Goal: Task Accomplishment & Management: Manage account settings

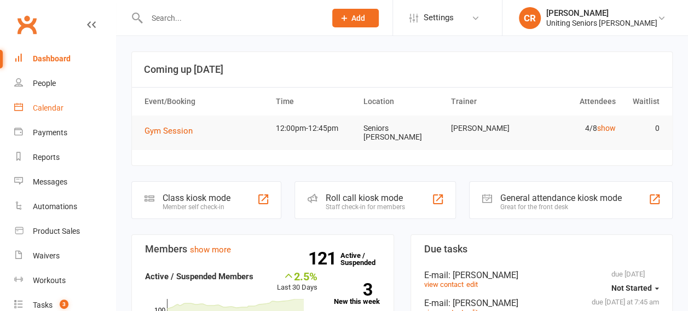
click at [32, 106] on link "Calendar" at bounding box center [64, 108] width 101 height 25
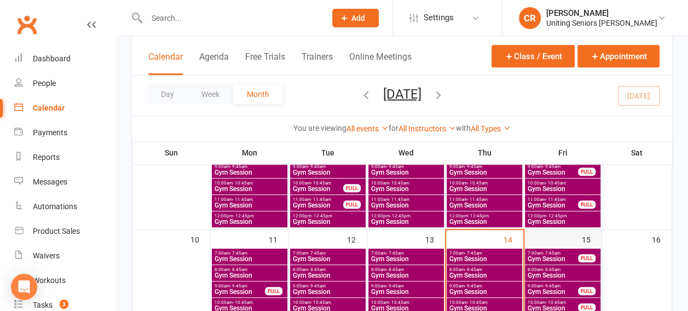
scroll to position [290, 0]
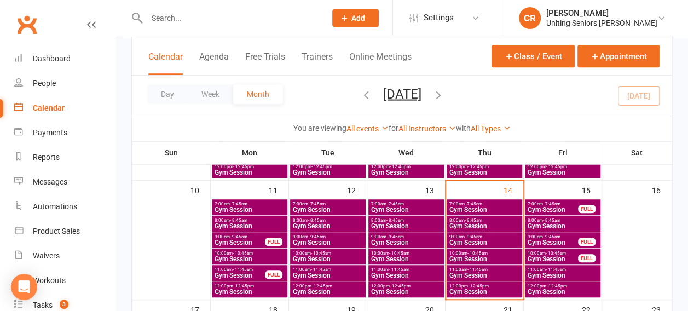
click at [476, 268] on span "- 11:45am" at bounding box center [477, 269] width 20 height 5
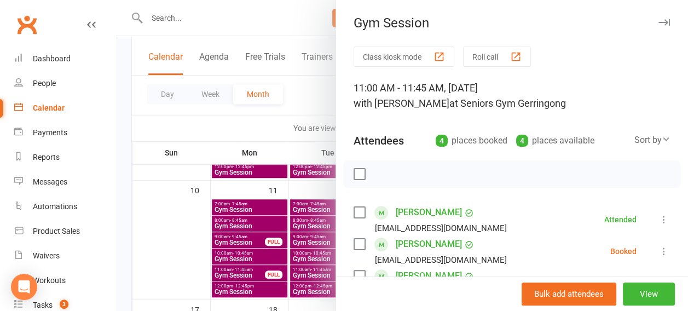
scroll to position [90, 0]
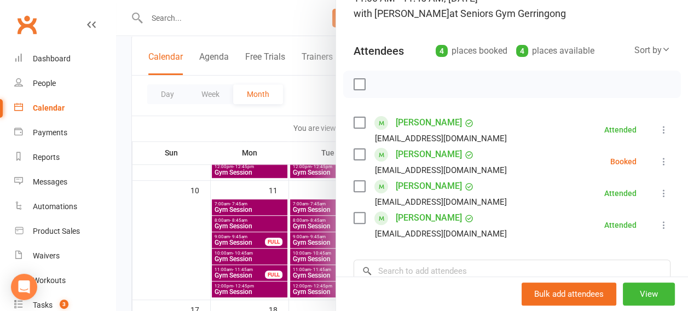
click at [412, 217] on link "[PERSON_NAME]" at bounding box center [429, 218] width 66 height 18
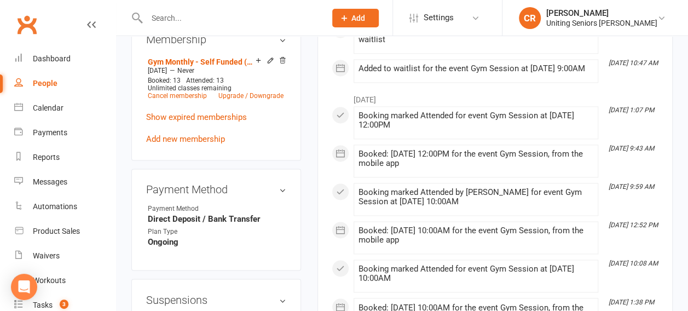
scroll to position [769, 0]
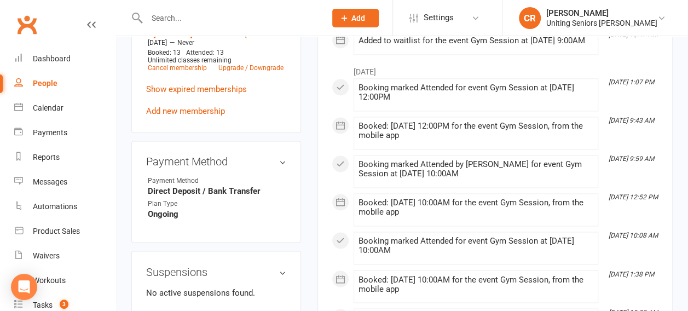
click at [197, 309] on link "Add new suspension" at bounding box center [184, 314] width 76 height 10
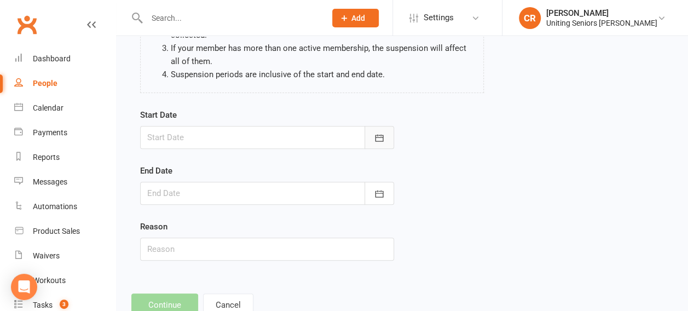
click at [389, 131] on button "button" at bounding box center [380, 137] width 30 height 23
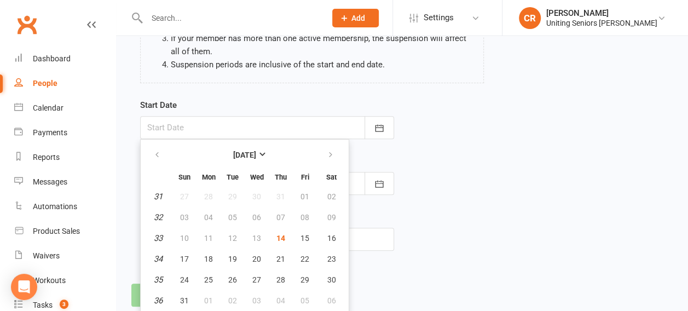
scroll to position [194, 0]
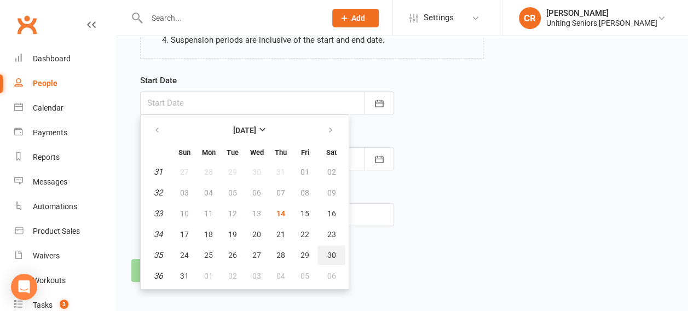
click at [331, 251] on span "30" at bounding box center [331, 255] width 9 height 9
type input "[DATE]"
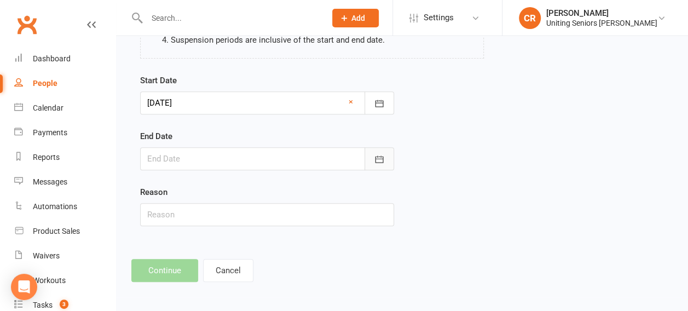
click at [386, 159] on button "button" at bounding box center [380, 158] width 30 height 23
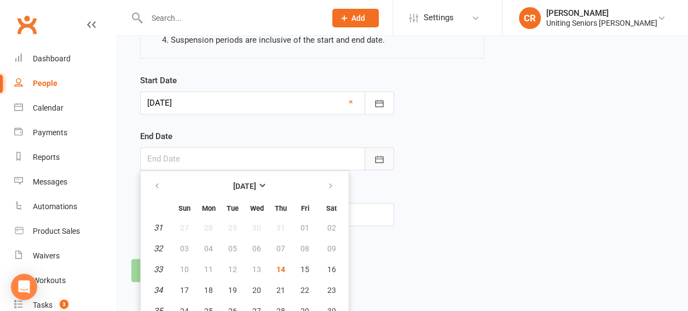
scroll to position [225, 0]
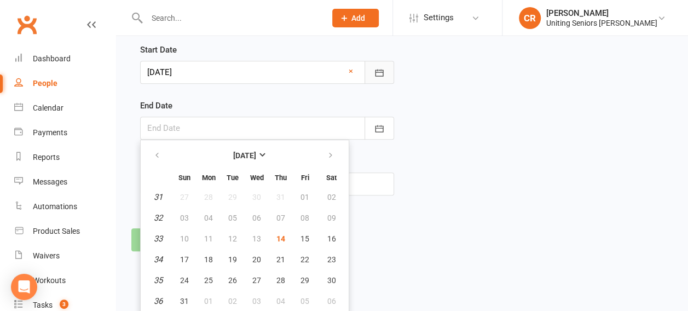
click at [385, 67] on button "button" at bounding box center [380, 72] width 30 height 23
click at [426, 112] on div "Start Date [DATE] [DATE] Sun Mon Tue Wed Thu Fri Sat 31 27 28 29 30 31 01 02 32…" at bounding box center [402, 126] width 540 height 167
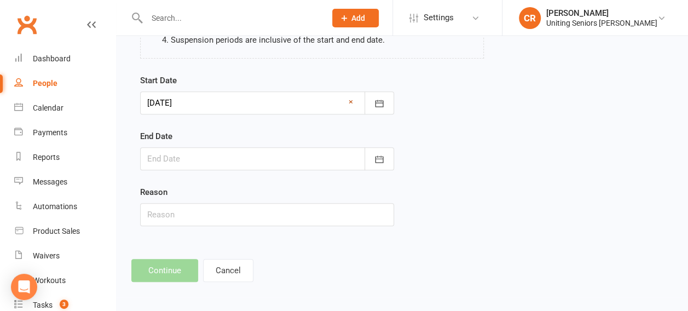
click at [349, 102] on link "×" at bounding box center [351, 101] width 4 height 13
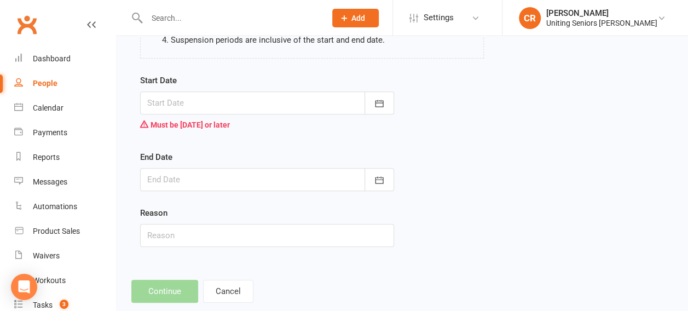
scroll to position [216, 0]
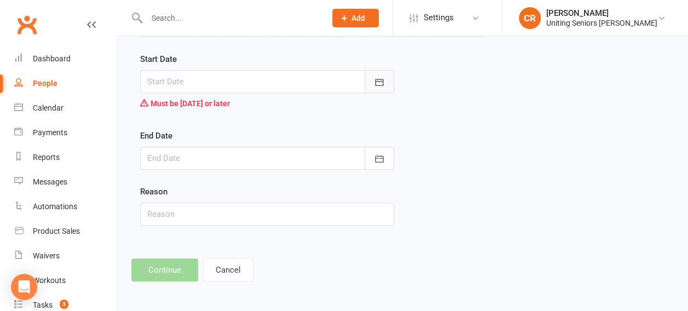
click at [379, 88] on button "button" at bounding box center [380, 81] width 30 height 23
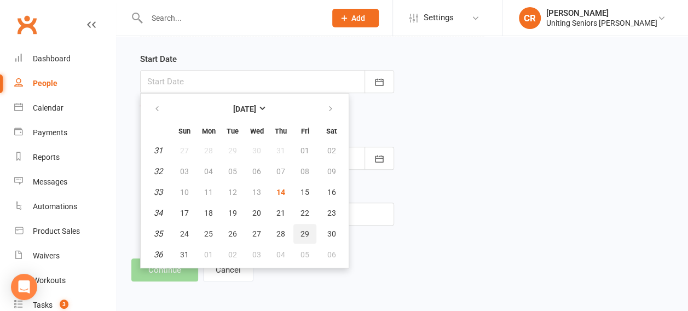
click at [293, 233] on button "29" at bounding box center [304, 234] width 23 height 20
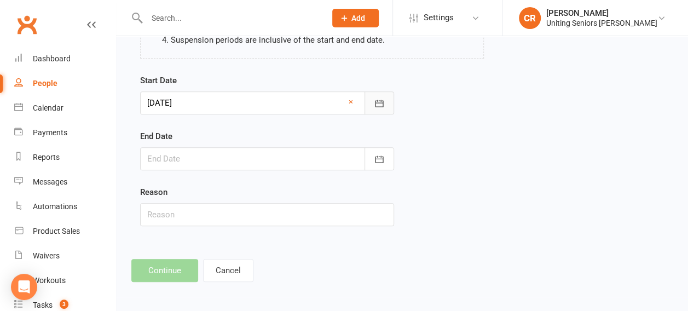
click at [368, 106] on button "button" at bounding box center [380, 102] width 30 height 23
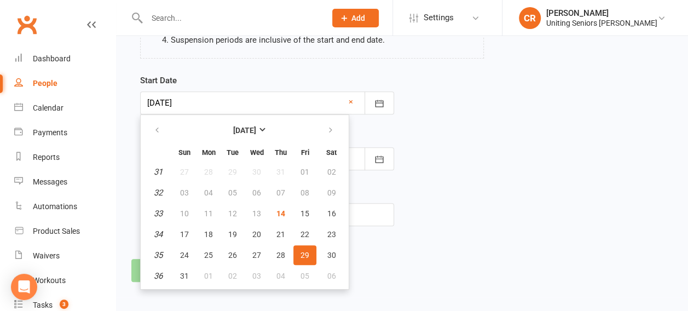
click at [302, 251] on span "29" at bounding box center [305, 255] width 9 height 9
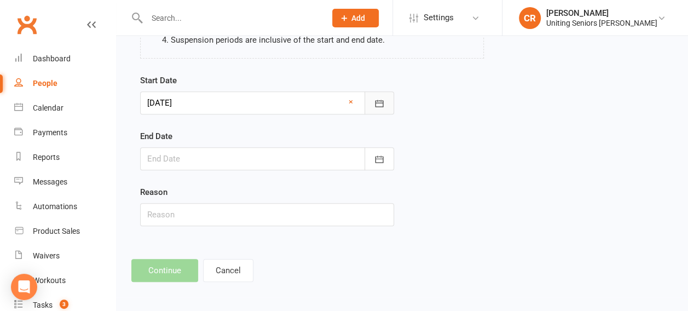
click at [387, 105] on button "button" at bounding box center [380, 102] width 30 height 23
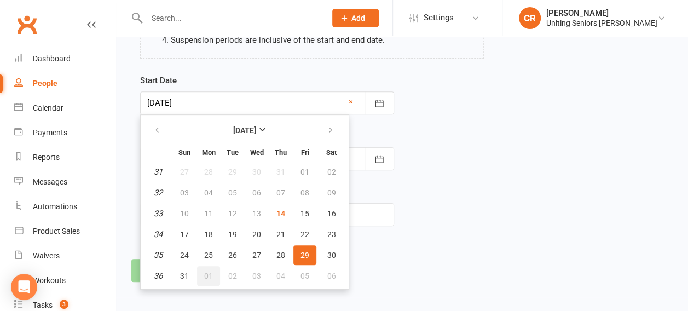
click at [211, 277] on span "01" at bounding box center [208, 276] width 9 height 9
type input "[DATE]"
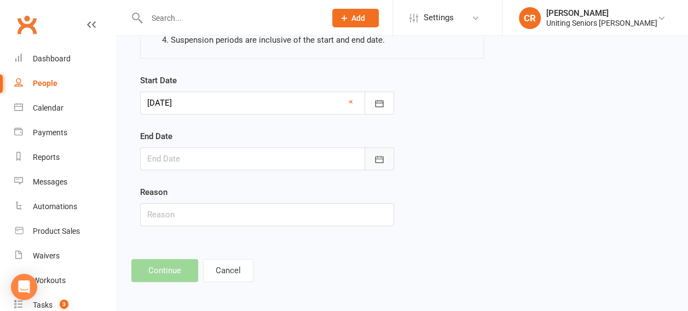
click at [384, 157] on icon "button" at bounding box center [379, 159] width 11 height 11
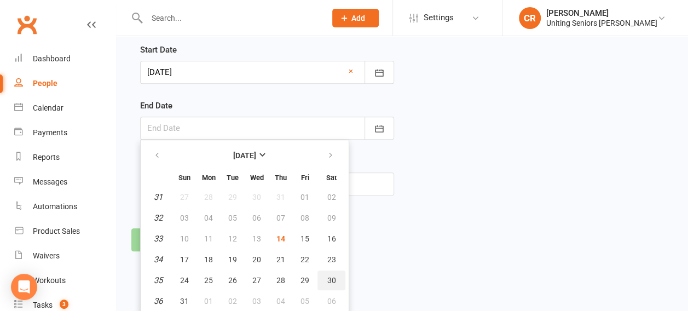
scroll to position [228, 0]
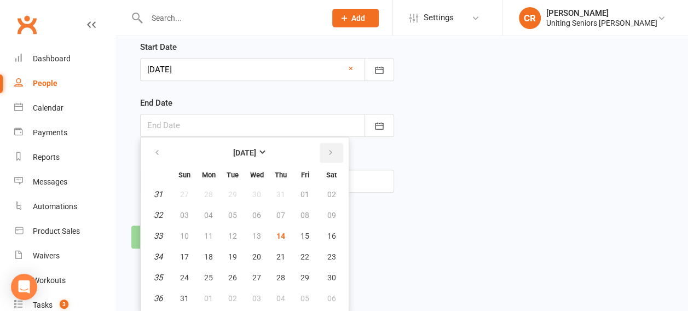
click at [331, 148] on icon "button" at bounding box center [331, 152] width 8 height 9
click at [231, 236] on span "16" at bounding box center [232, 236] width 9 height 9
type input "[DATE]"
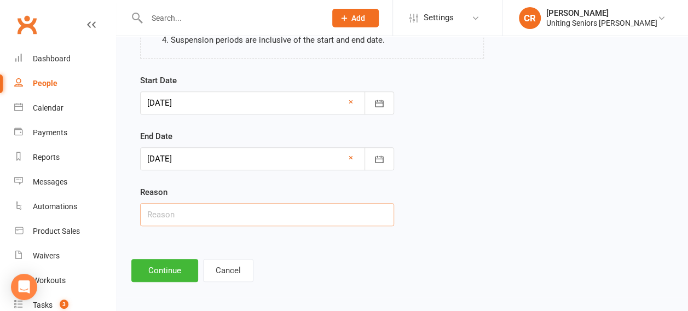
click at [155, 215] on input "text" at bounding box center [267, 214] width 254 height 23
type input "Holiday"
click at [157, 276] on button "Continue" at bounding box center [164, 270] width 67 height 23
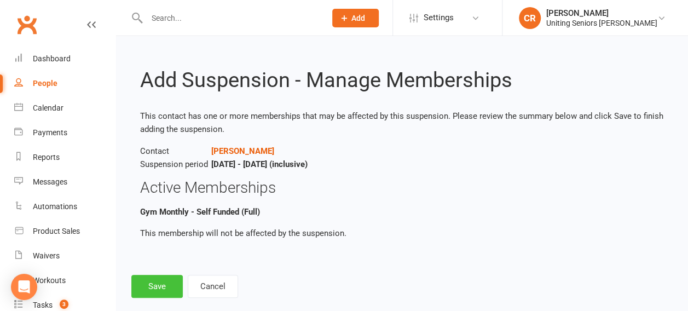
click at [157, 276] on button "Save" at bounding box center [156, 286] width 51 height 23
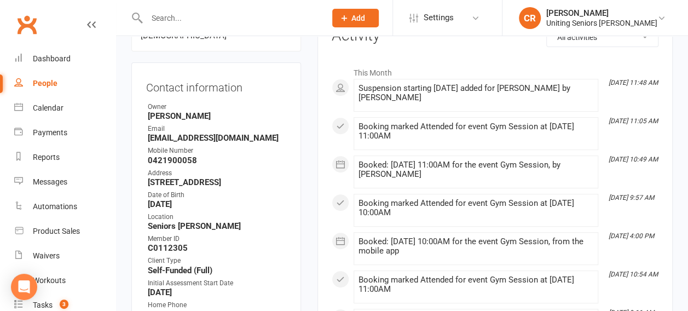
scroll to position [157, 0]
